Goal: Navigation & Orientation: Find specific page/section

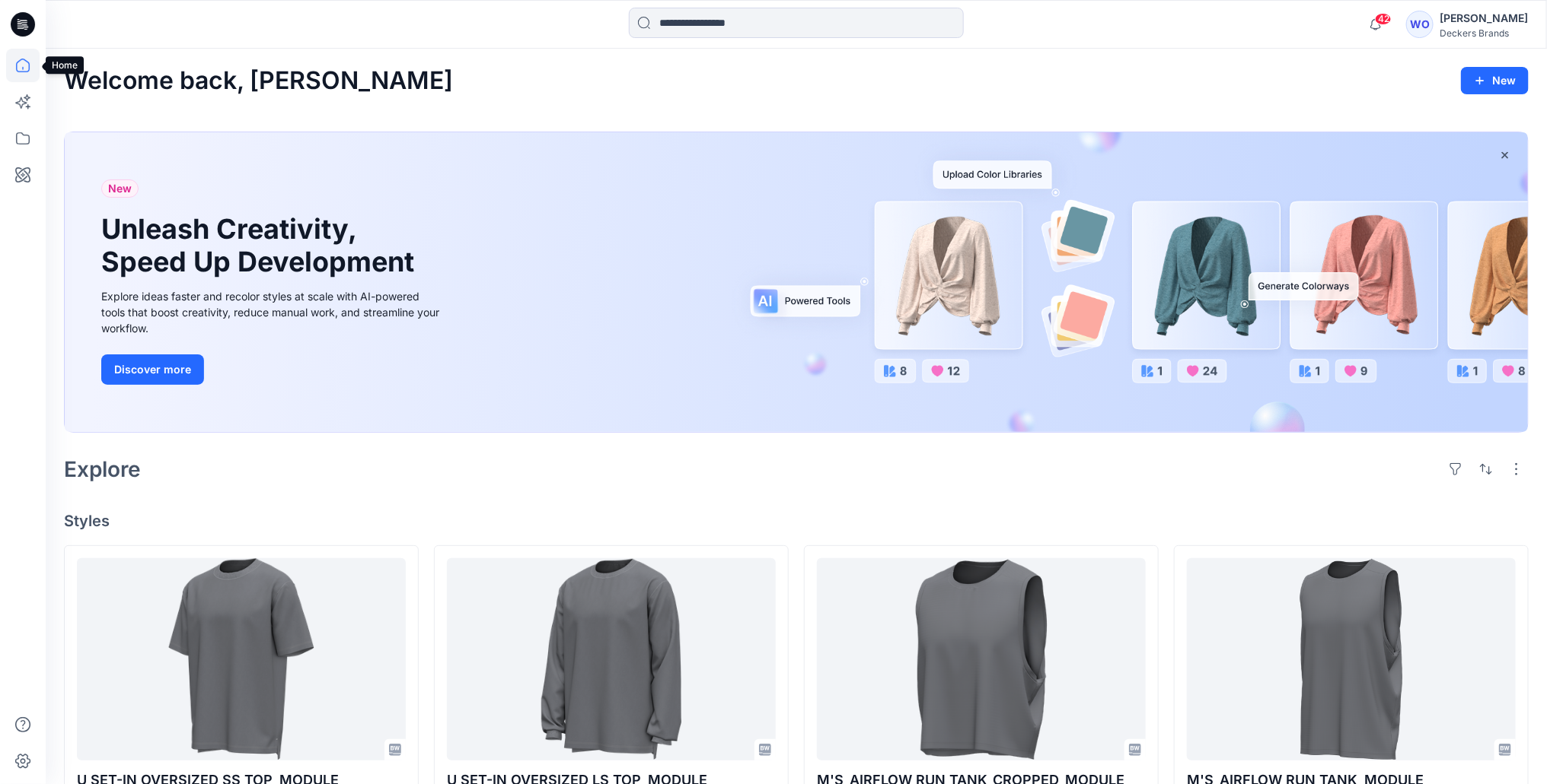
click at [21, 65] on icon at bounding box center [23, 66] width 34 height 34
click at [21, 105] on icon at bounding box center [23, 102] width 34 height 34
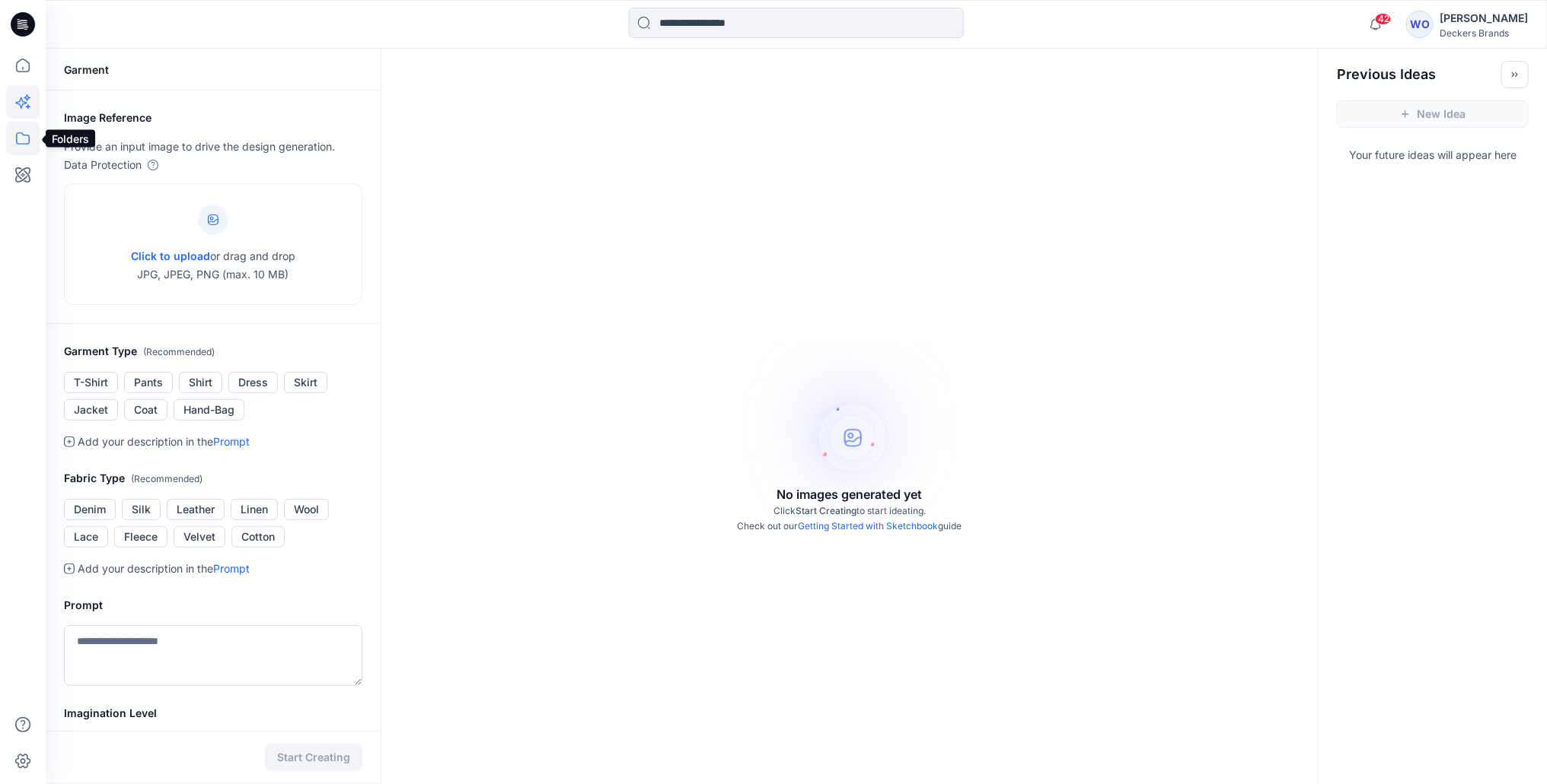
click at [27, 137] on icon at bounding box center [23, 138] width 34 height 34
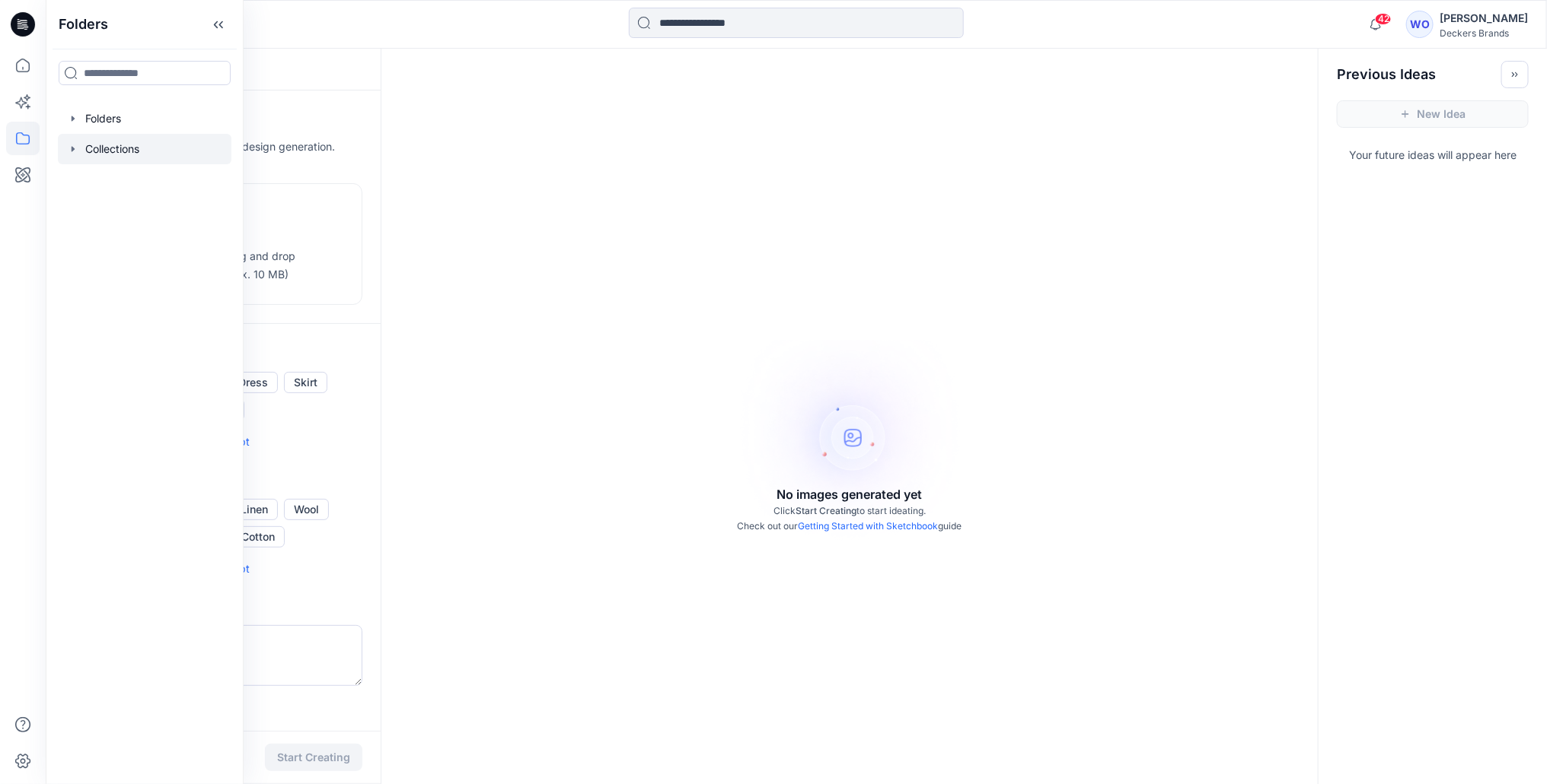
click at [72, 139] on div at bounding box center [145, 149] width 174 height 30
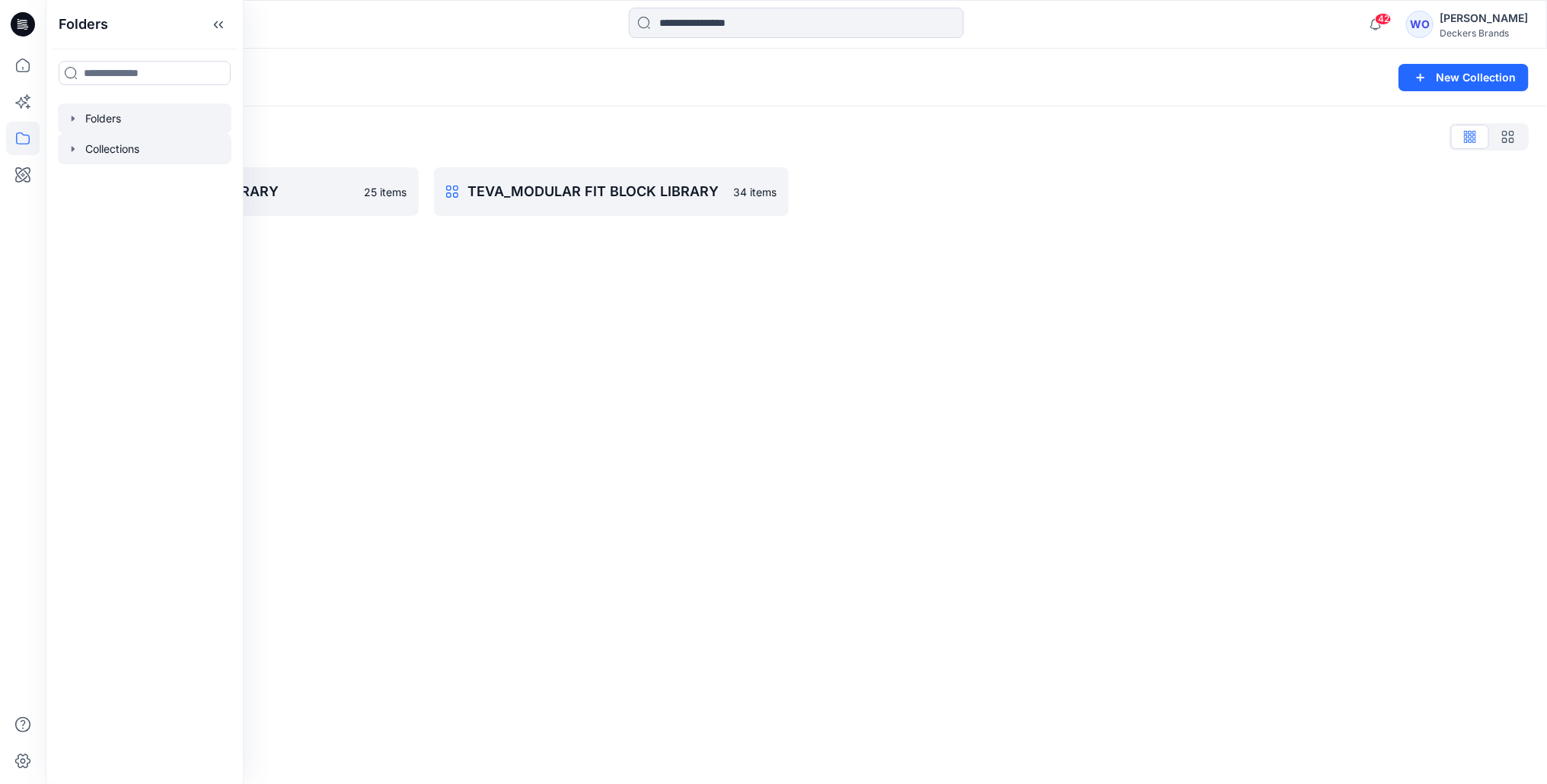
click at [74, 113] on icon "button" at bounding box center [73, 119] width 12 height 12
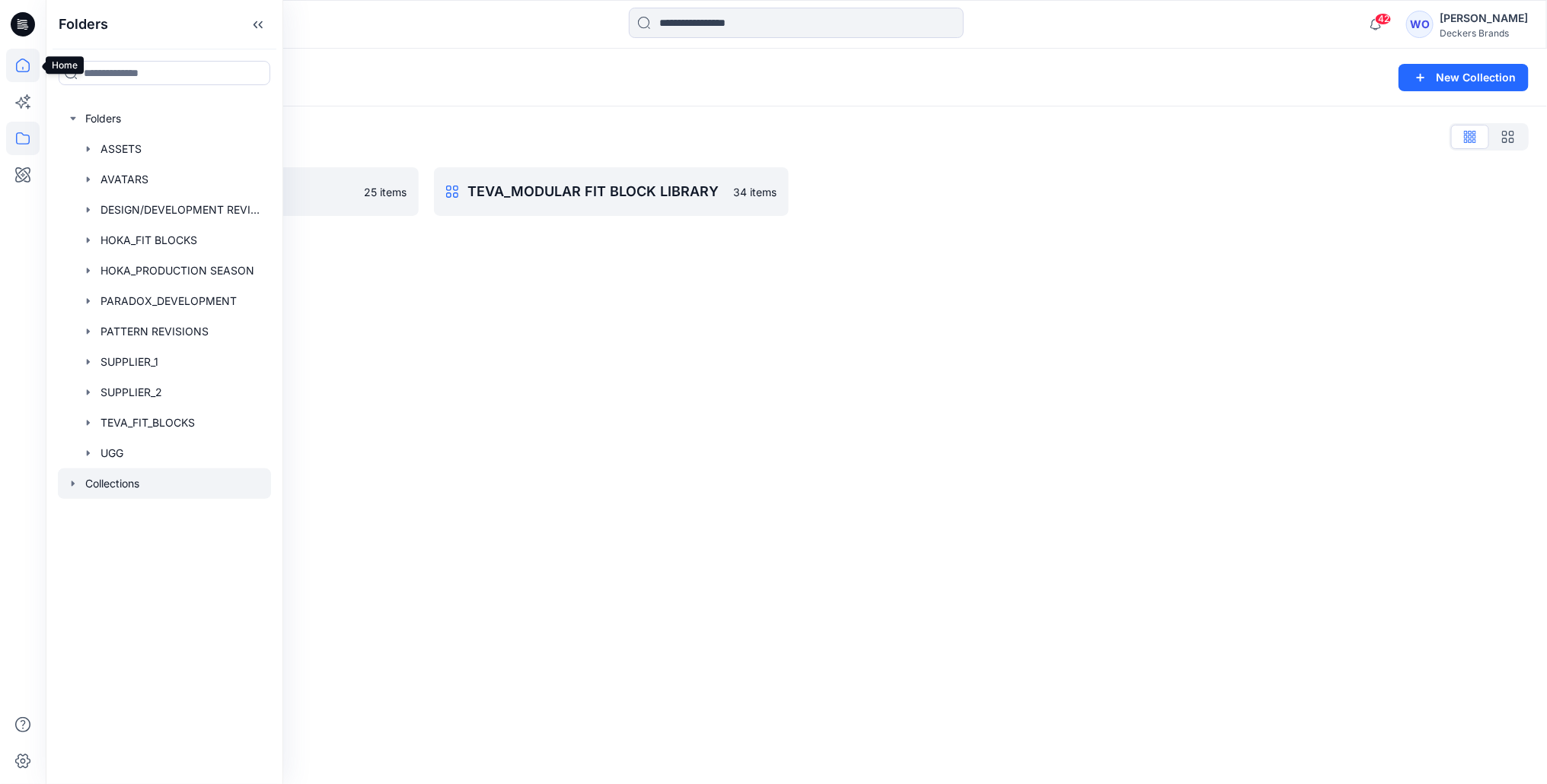
click at [17, 69] on icon at bounding box center [23, 65] width 13 height 13
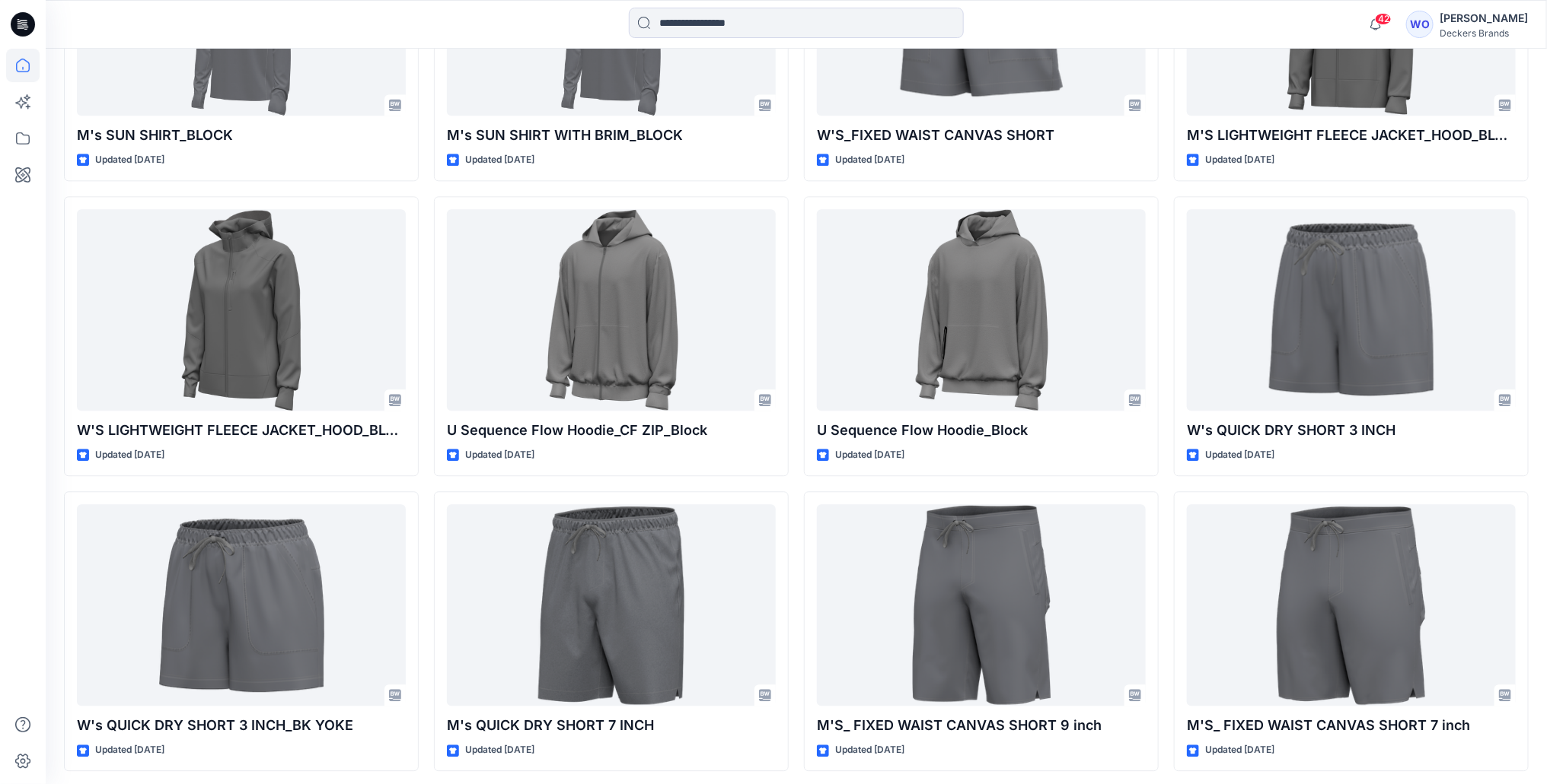
scroll to position [1626, 0]
